Goal: Check status: Check status

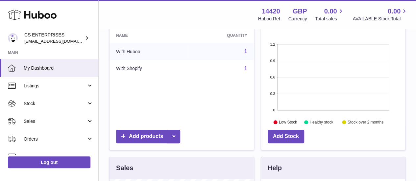
scroll to position [99, 0]
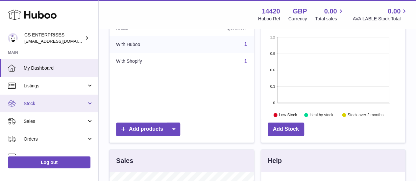
click at [48, 100] on link "Stock" at bounding box center [49, 104] width 98 height 18
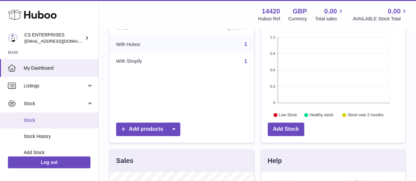
click at [49, 117] on link "Stock" at bounding box center [49, 120] width 98 height 16
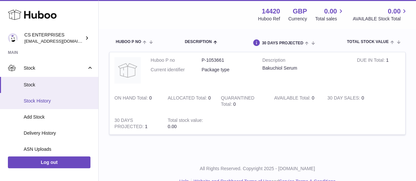
scroll to position [66, 0]
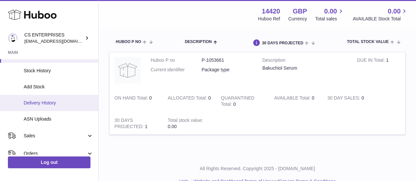
click at [46, 107] on link "Delivery History" at bounding box center [49, 103] width 98 height 16
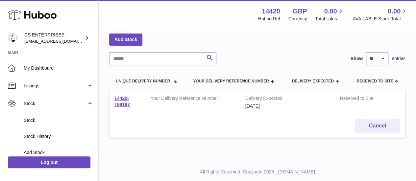
scroll to position [46, 0]
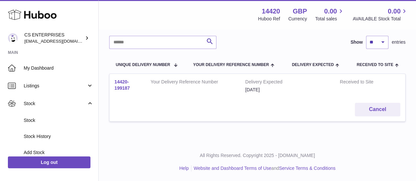
click at [116, 83] on link "14420-199187" at bounding box center [121, 85] width 15 height 12
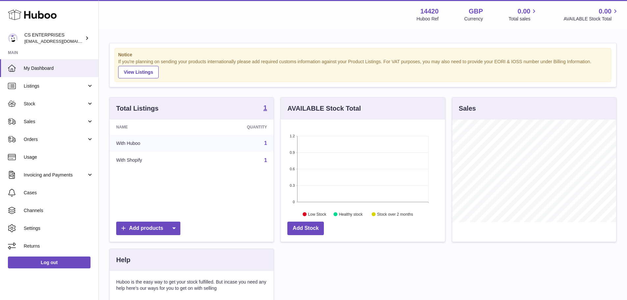
scroll to position [103, 164]
click at [63, 102] on span "Stock" at bounding box center [55, 104] width 63 height 6
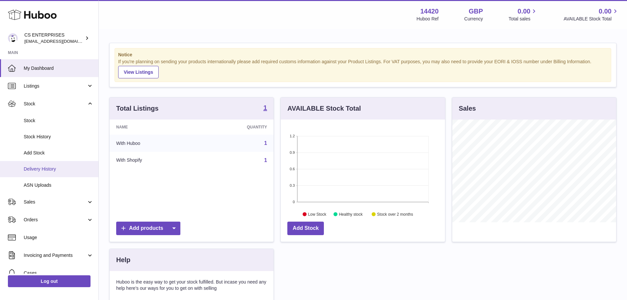
click at [57, 166] on span "Delivery History" at bounding box center [59, 169] width 70 height 6
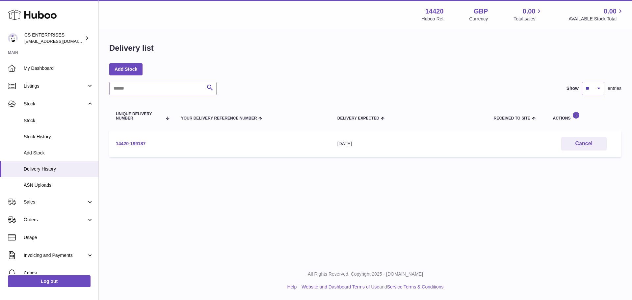
click at [130, 141] on link "14420-199187" at bounding box center [131, 143] width 30 height 5
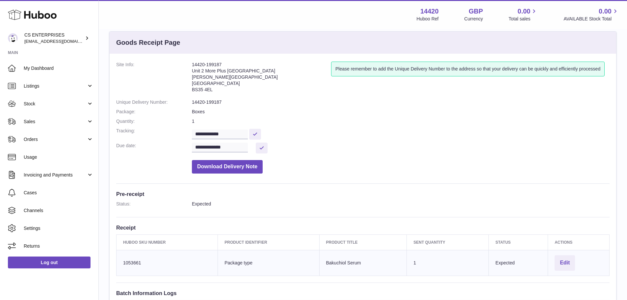
scroll to position [11, 0]
